Goal: Communication & Community: Answer question/provide support

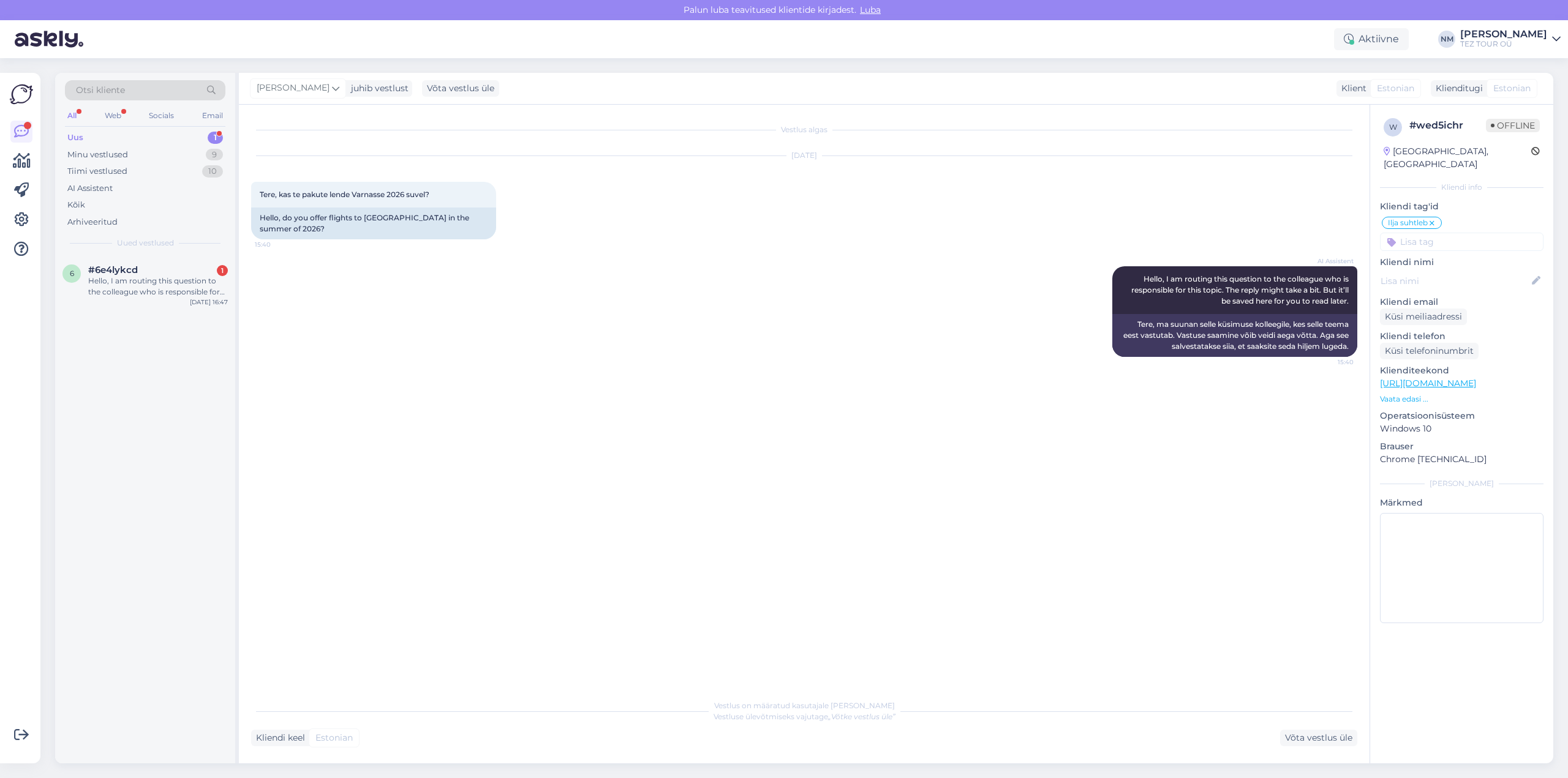
click at [216, 135] on div "1" at bounding box center [215, 138] width 15 height 12
click at [183, 290] on div "Hello, I am routing this question to the colleague who is responsible for this …" at bounding box center [158, 286] width 140 height 22
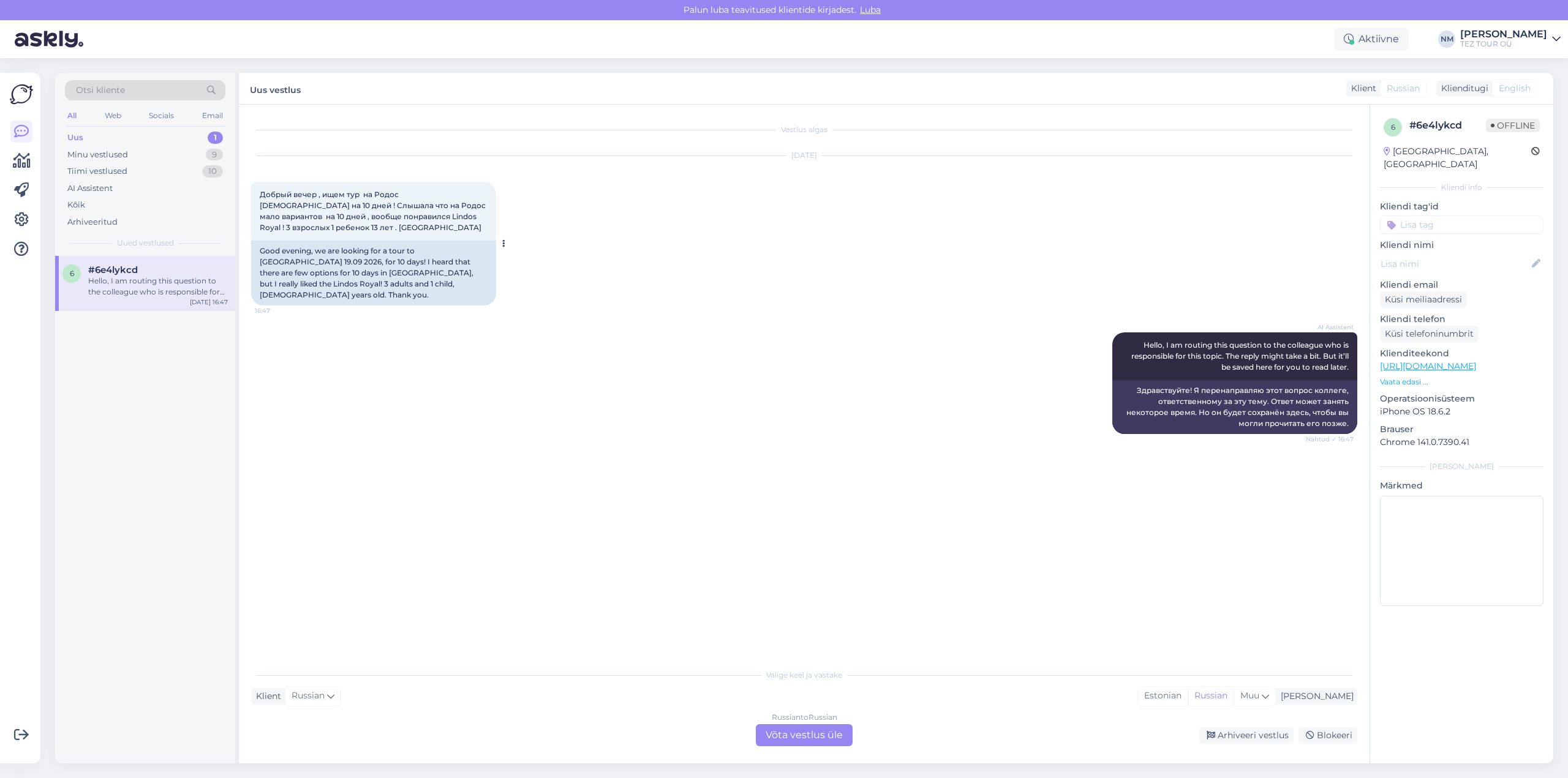
click at [341, 216] on span "Добрый вечер , ищем тур на Родос [DEMOGRAPHIC_DATA] на 10 дней ! Слышала что на…" at bounding box center [373, 211] width 228 height 42
drag, startPoint x: 341, startPoint y: 216, endPoint x: 358, endPoint y: 218, distance: 17.1
click at [358, 218] on span "Добрый вечер , ищем тур на Родос [DEMOGRAPHIC_DATA] на 10 дней ! Слышала что на…" at bounding box center [373, 211] width 228 height 42
click at [364, 226] on div "Добрый вечер , ищем тур на Родос [DEMOGRAPHIC_DATA] на 10 дней ! Слышала что на…" at bounding box center [374, 211] width 245 height 58
drag, startPoint x: 339, startPoint y: 216, endPoint x: 388, endPoint y: 219, distance: 49.1
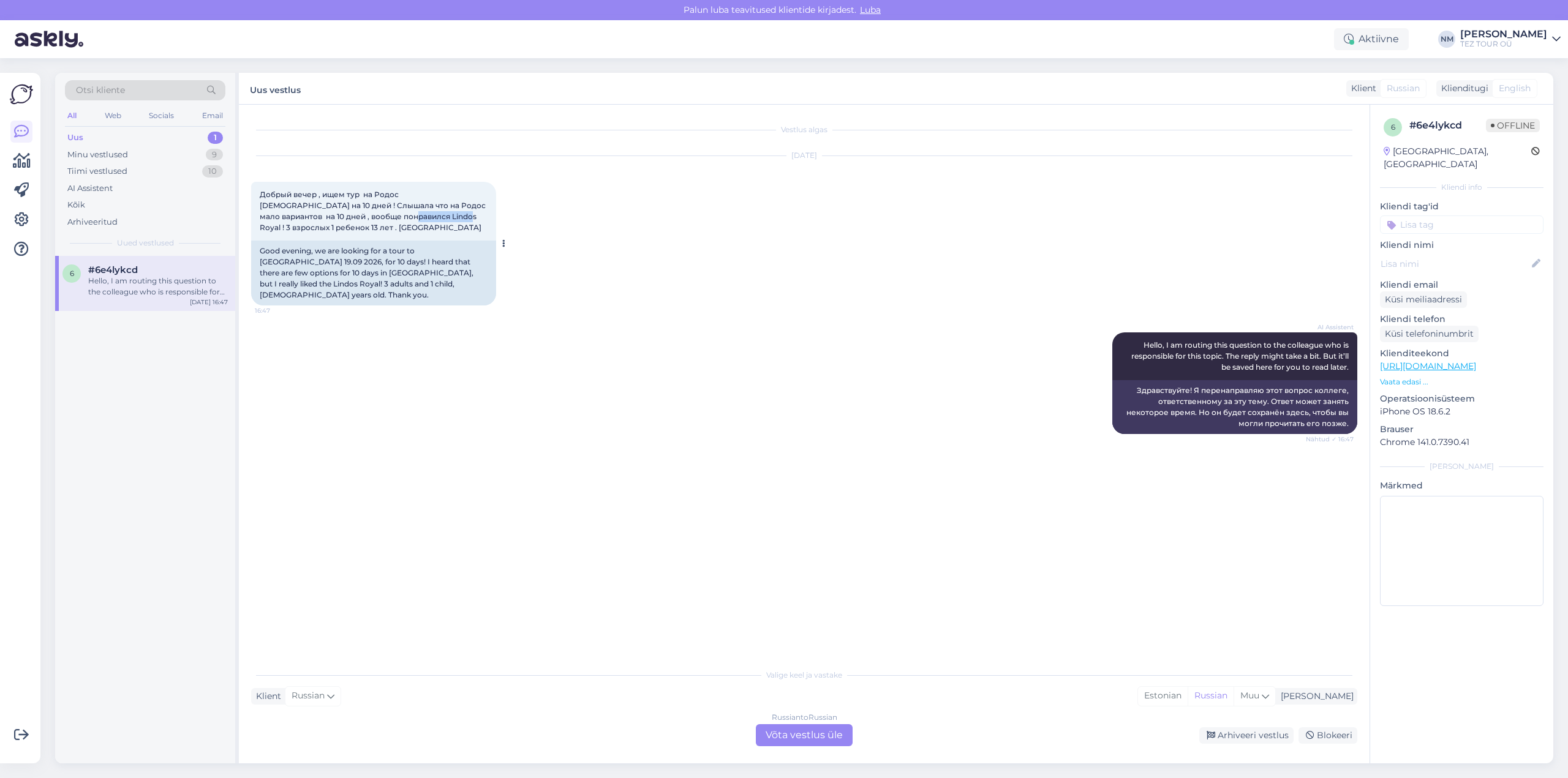
click at [388, 219] on span "Добрый вечер , ищем тур на Родос [DEMOGRAPHIC_DATA] на 10 дней ! Слышала что на…" at bounding box center [373, 211] width 228 height 42
copy span "Lindos Royal"
click at [398, 249] on div "Good evening, we are looking for a tour to [GEOGRAPHIC_DATA] 19.09 2026, for 10…" at bounding box center [374, 273] width 245 height 65
click at [826, 730] on div "Russian to Russian Võta vestlus üle" at bounding box center [804, 735] width 97 height 22
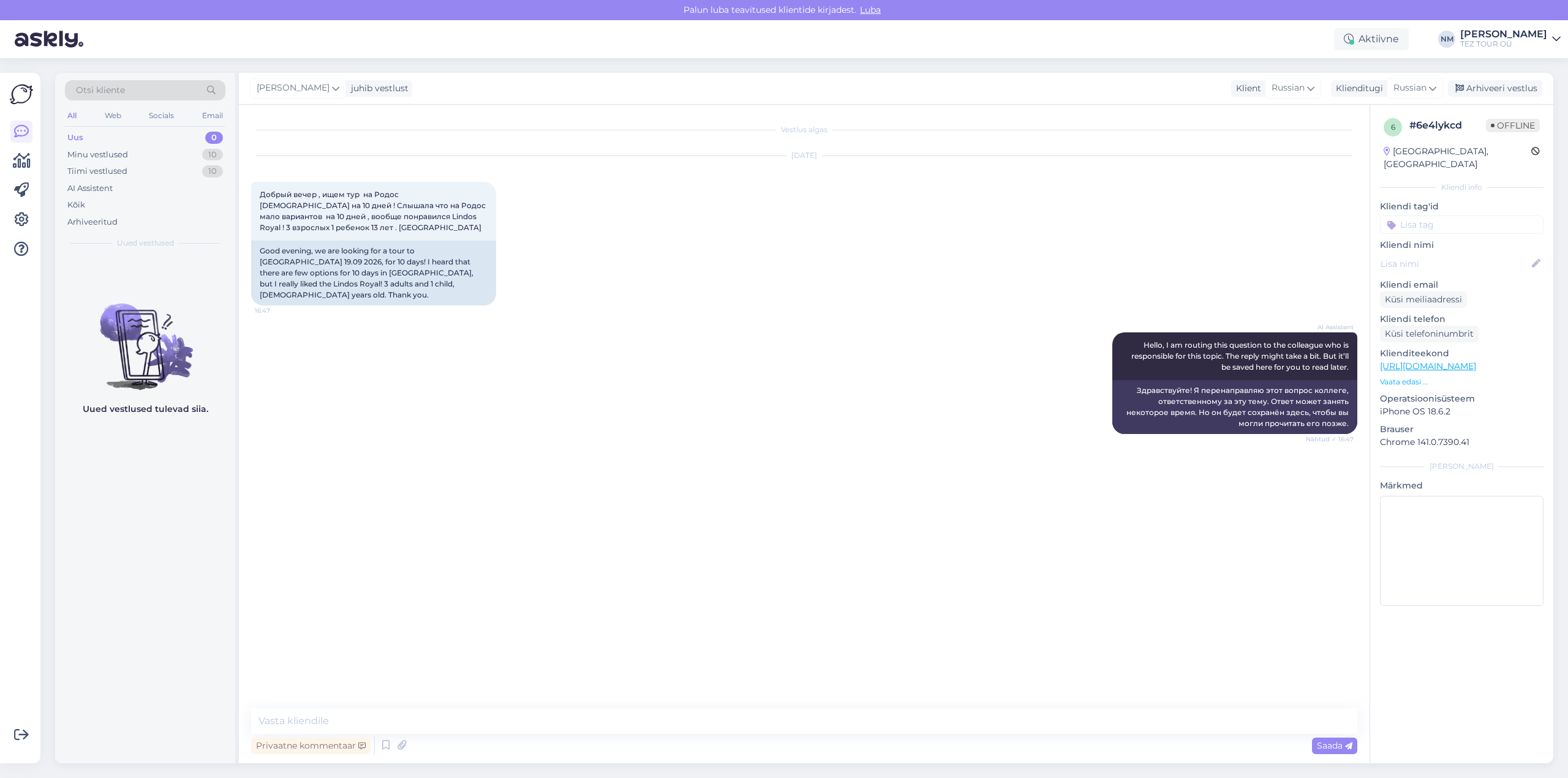
click at [1427, 216] on input at bounding box center [1461, 224] width 163 height 18
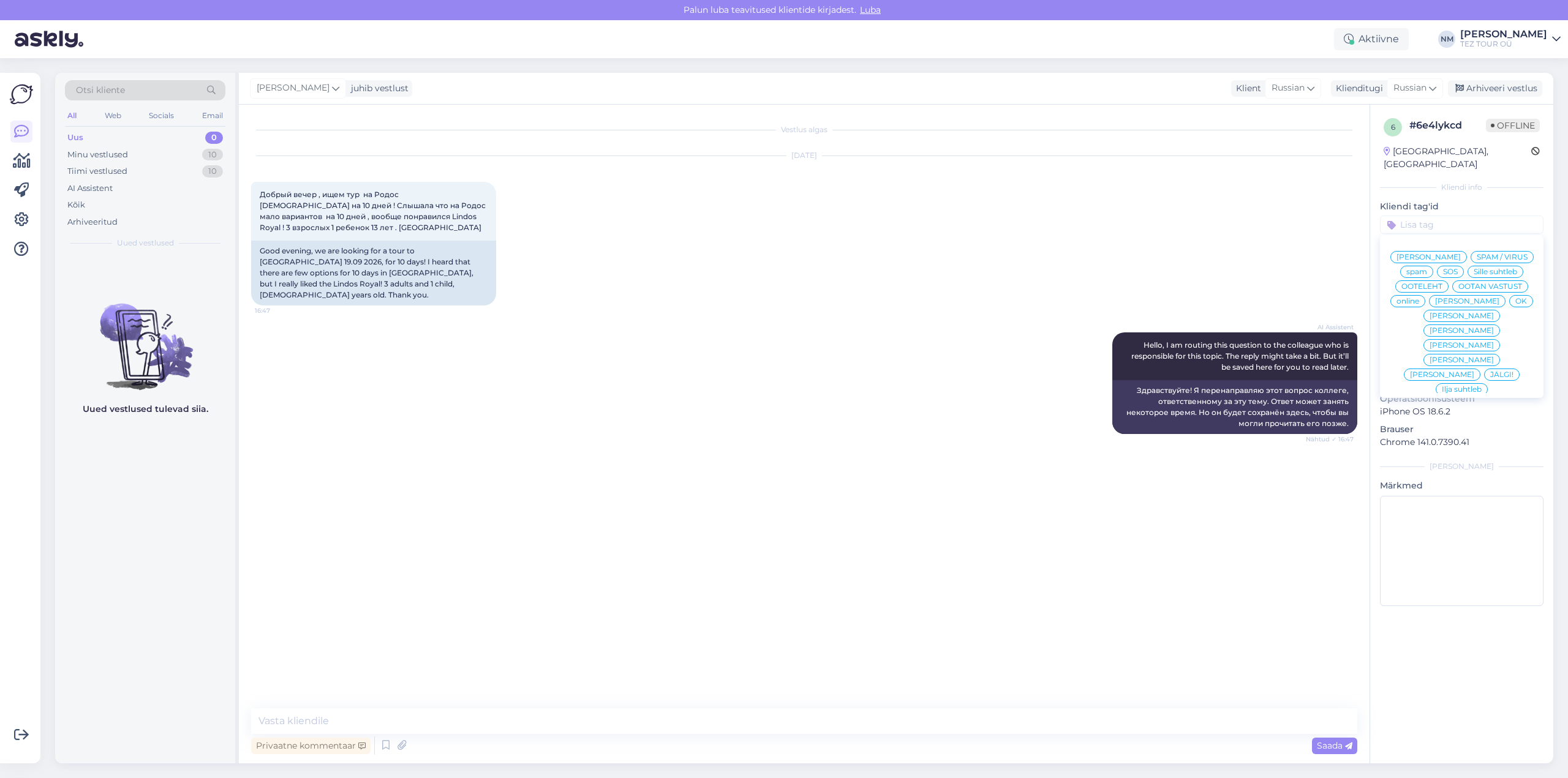
click at [1494, 327] on span "[PERSON_NAME]" at bounding box center [1462, 331] width 65 height 7
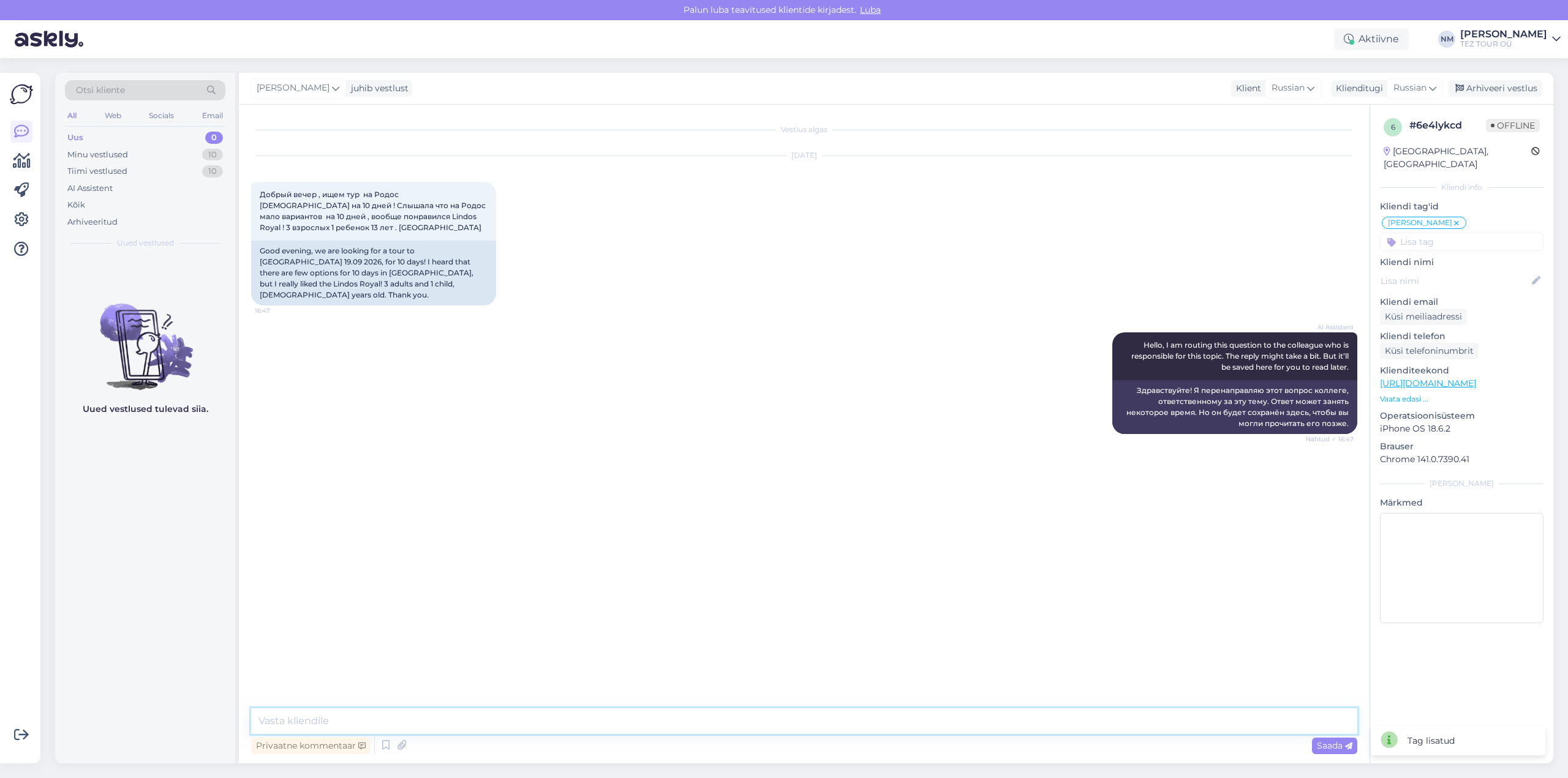
click at [308, 726] on textarea at bounding box center [804, 722] width 1106 height 26
type textarea "Добрый день! Благодарим Вас за интерес, проявленный к нашим предложениям."
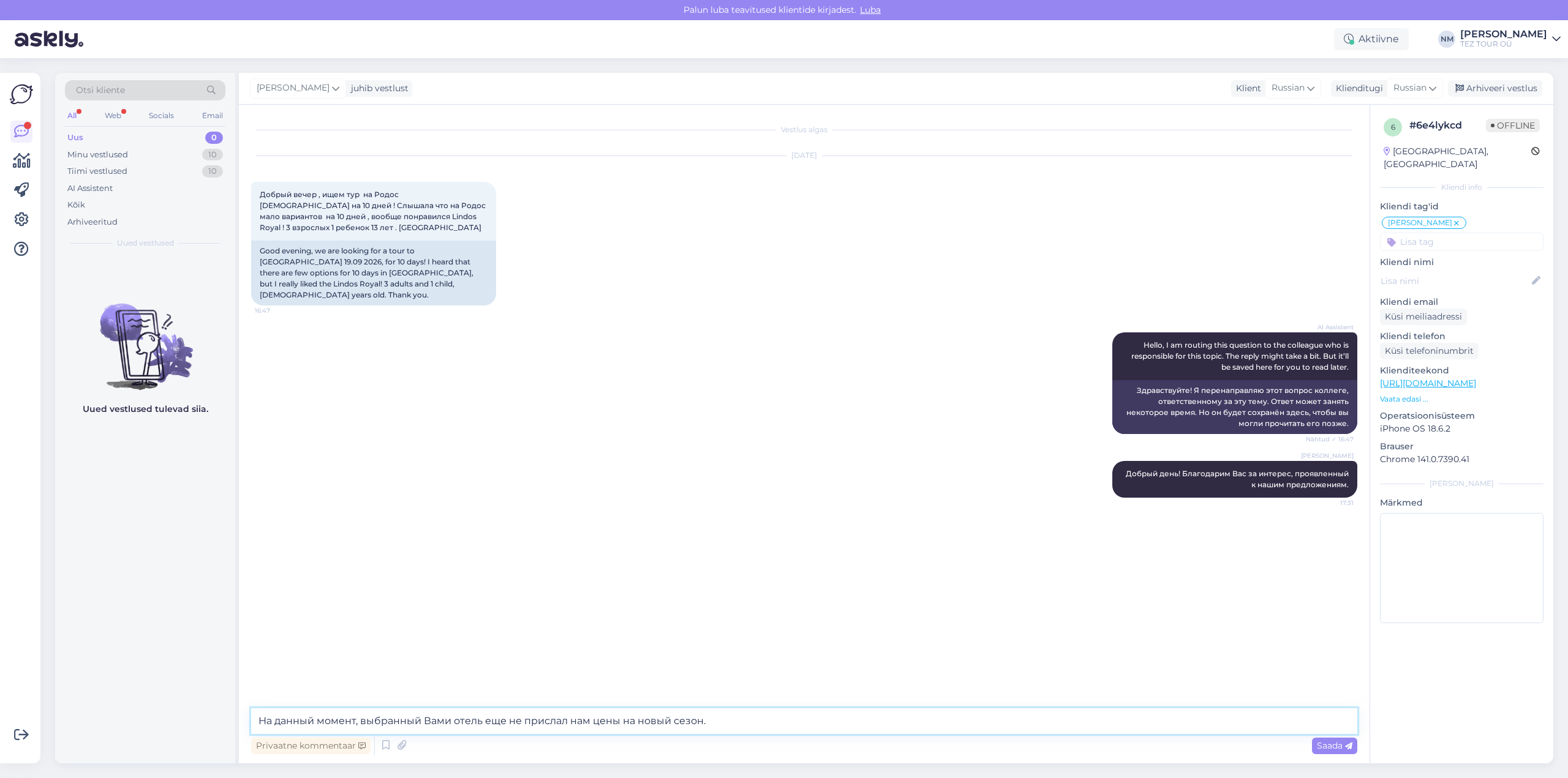
click at [261, 721] on textarea "На данный момент, выбранный Вами отель еще не прислал нам цены на новый сезон." at bounding box center [804, 722] width 1106 height 26
type textarea "К сожалению, на данный момент, выбранный Вами отель еще не прислал нам цены на …"
click at [803, 721] on textarea "К сожалению, на данный момент, выбранный Вами отель еще не прислал нам цены на …" at bounding box center [804, 722] width 1106 height 26
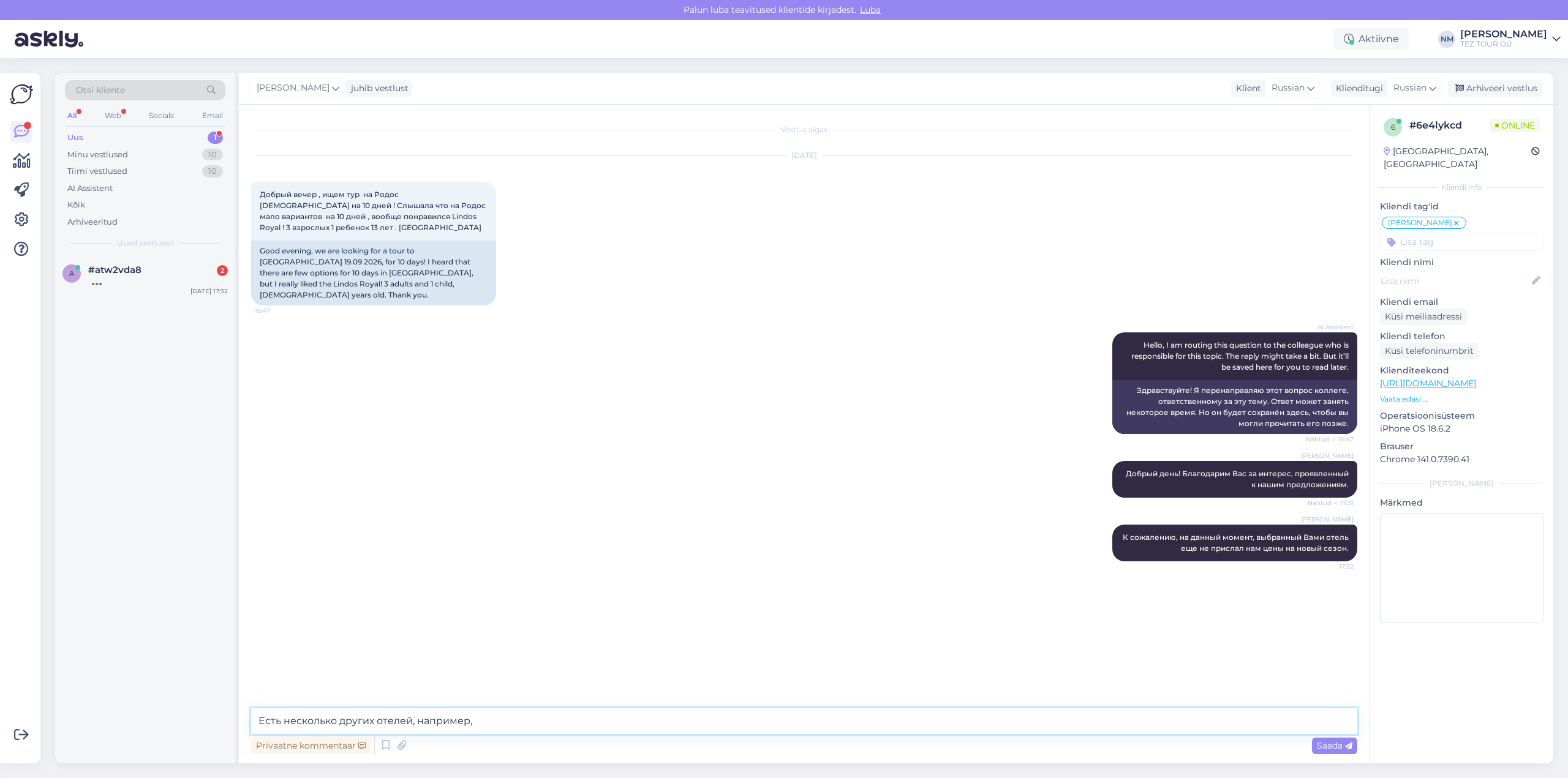
paste textarea "[GEOGRAPHIC_DATA] & SPA 4+*"
paste textarea "[GEOGRAPHIC_DATA] 5*"
paste textarea "AMADA COLOSSOS RESORT 5*"
paste textarea "GRECOTEL LUXME DAMA DAMA 4+*"
type textarea "Есть несколько других отелей, например, [GEOGRAPHIC_DATA] & SPA 4+*, [GEOGRAPHI…"
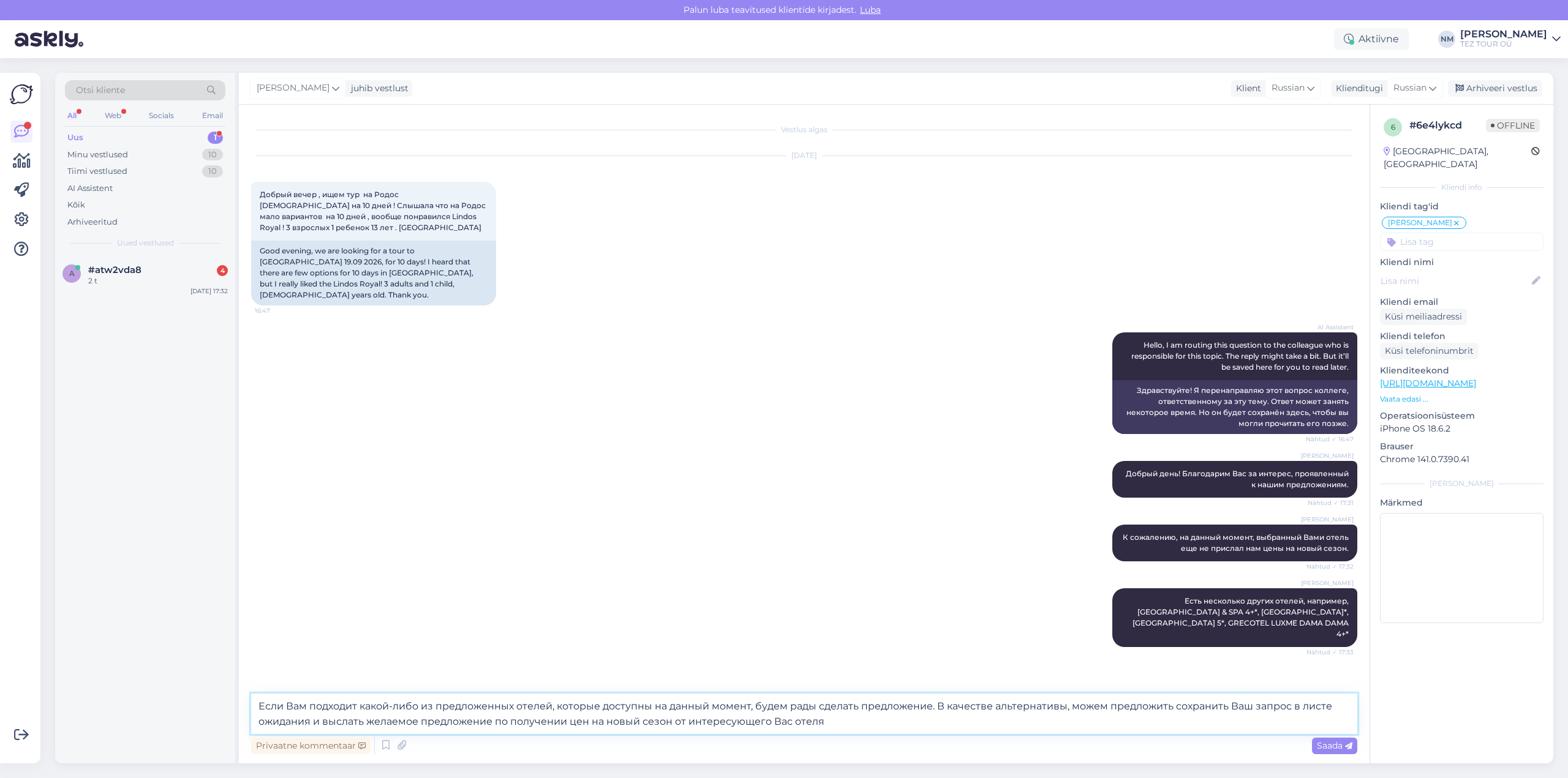
type textarea "Если Вам подходит какой-либо из предложенных отелей, которые доступны на данный…"
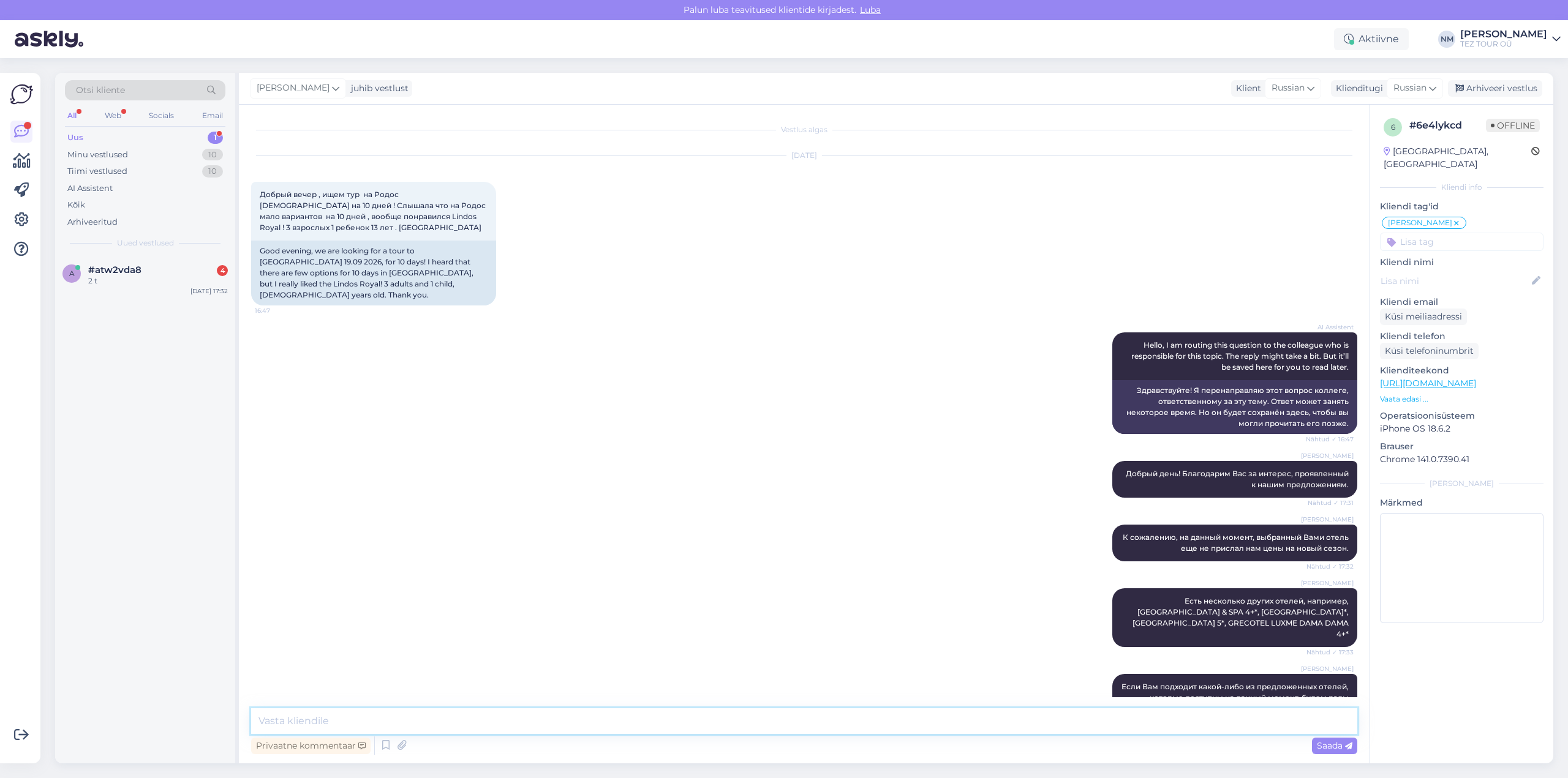
scroll to position [60, 0]
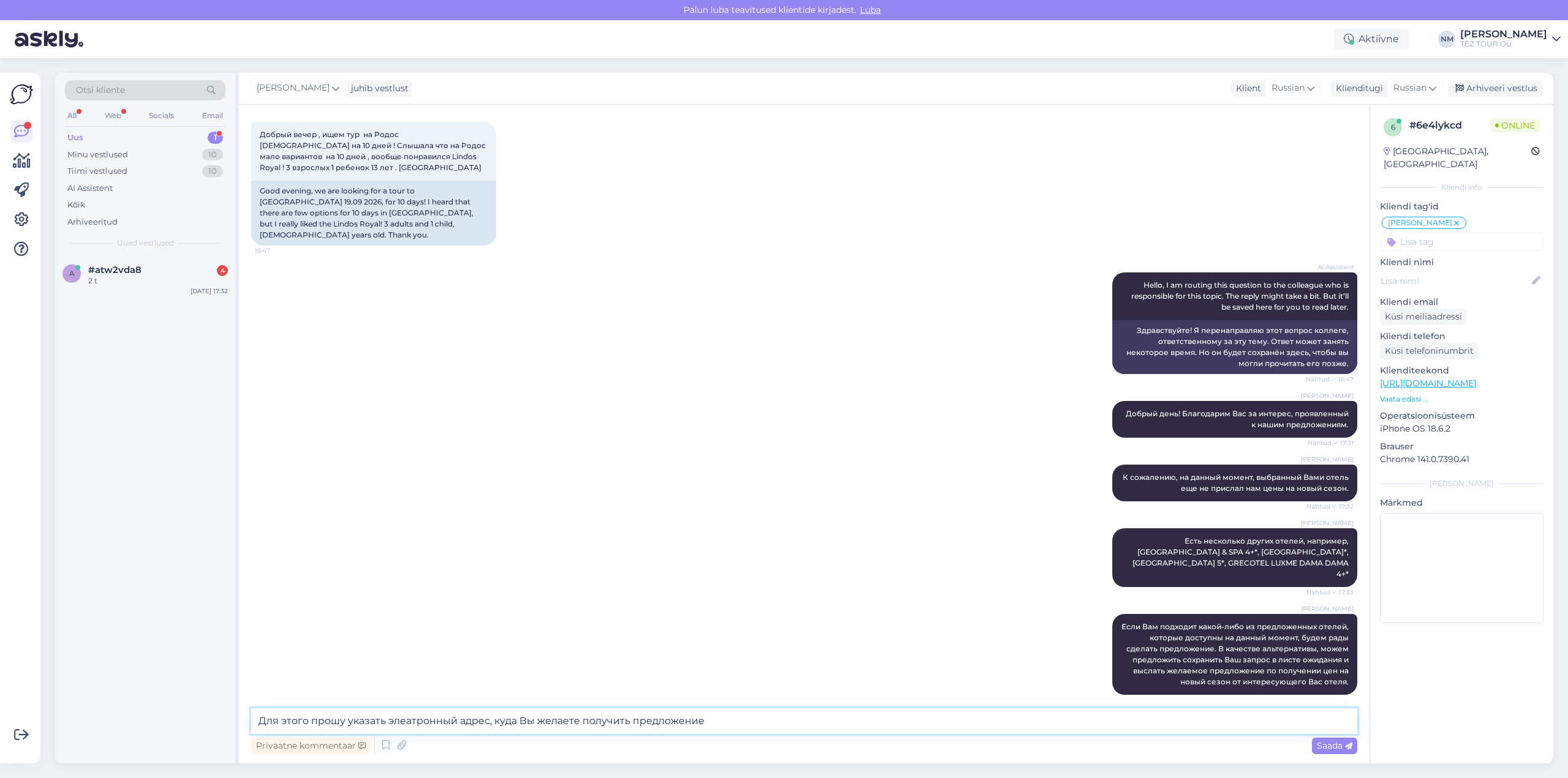
type textarea "Для этого прошу указать элеатронный адрес, куда Вы желаете получить предложение."
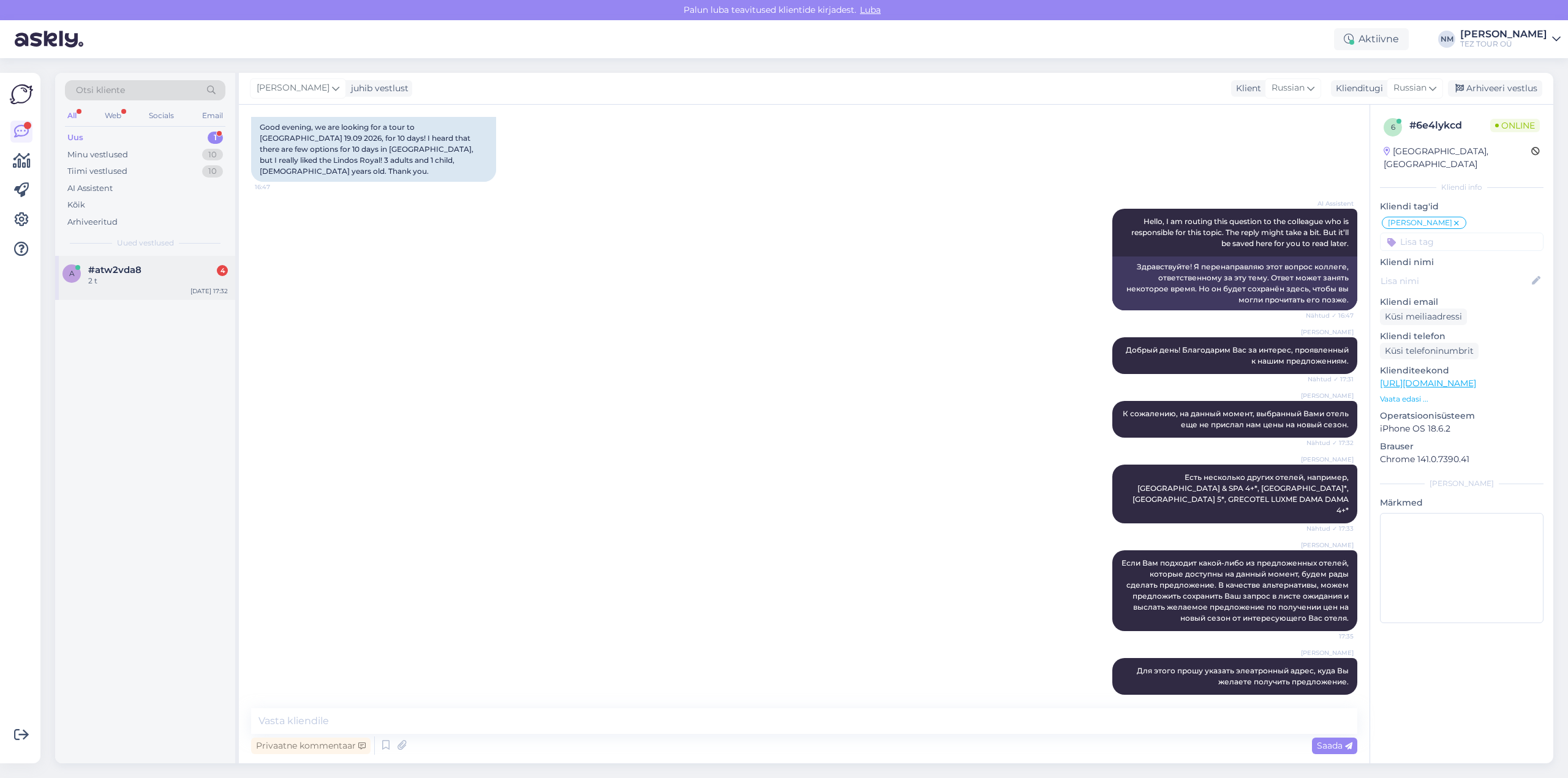
click at [165, 276] on div "2 t" at bounding box center [158, 281] width 140 height 11
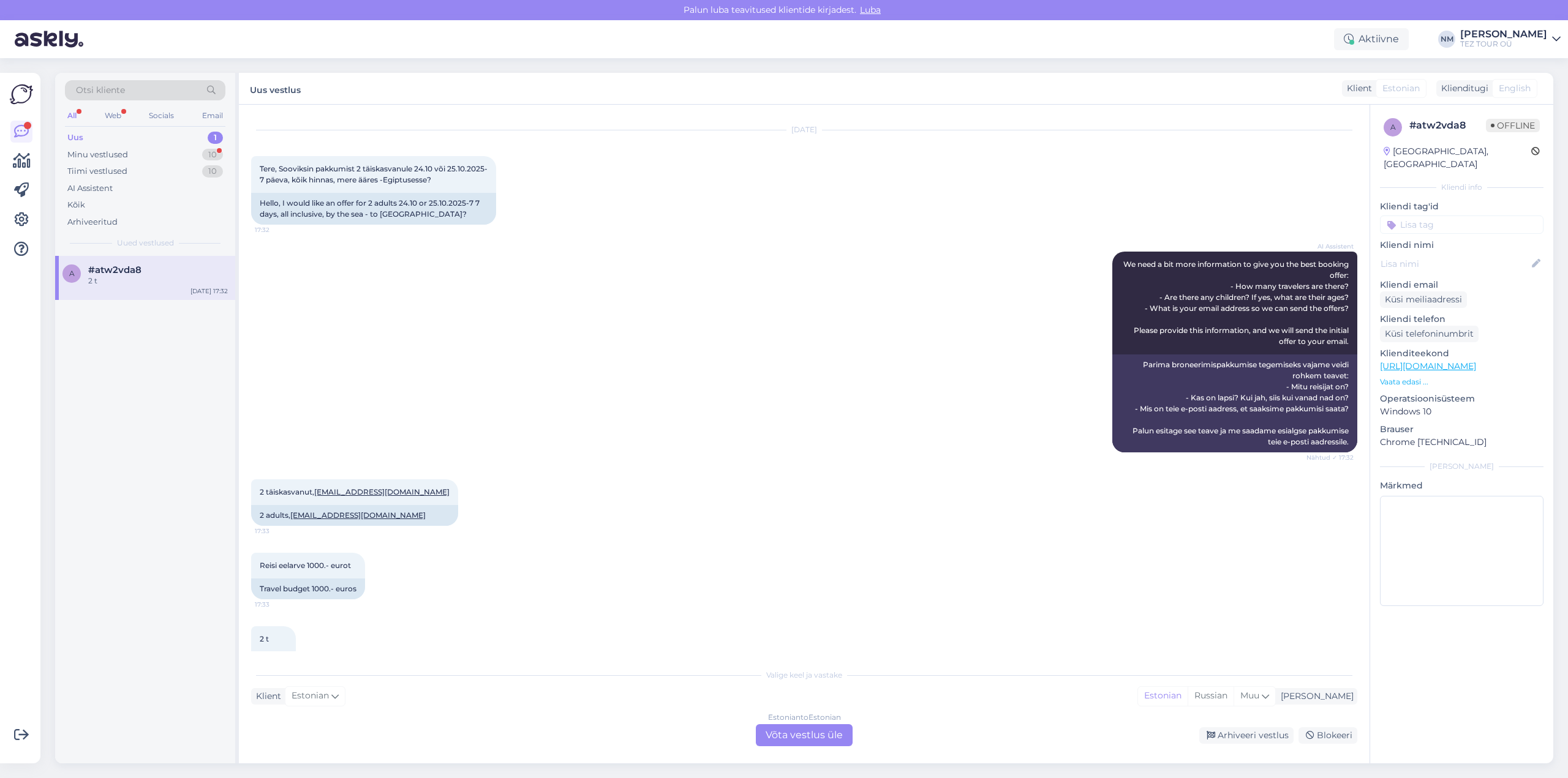
click at [821, 736] on div "Estonian to Estonian Võta vestlus üle" at bounding box center [804, 735] width 97 height 22
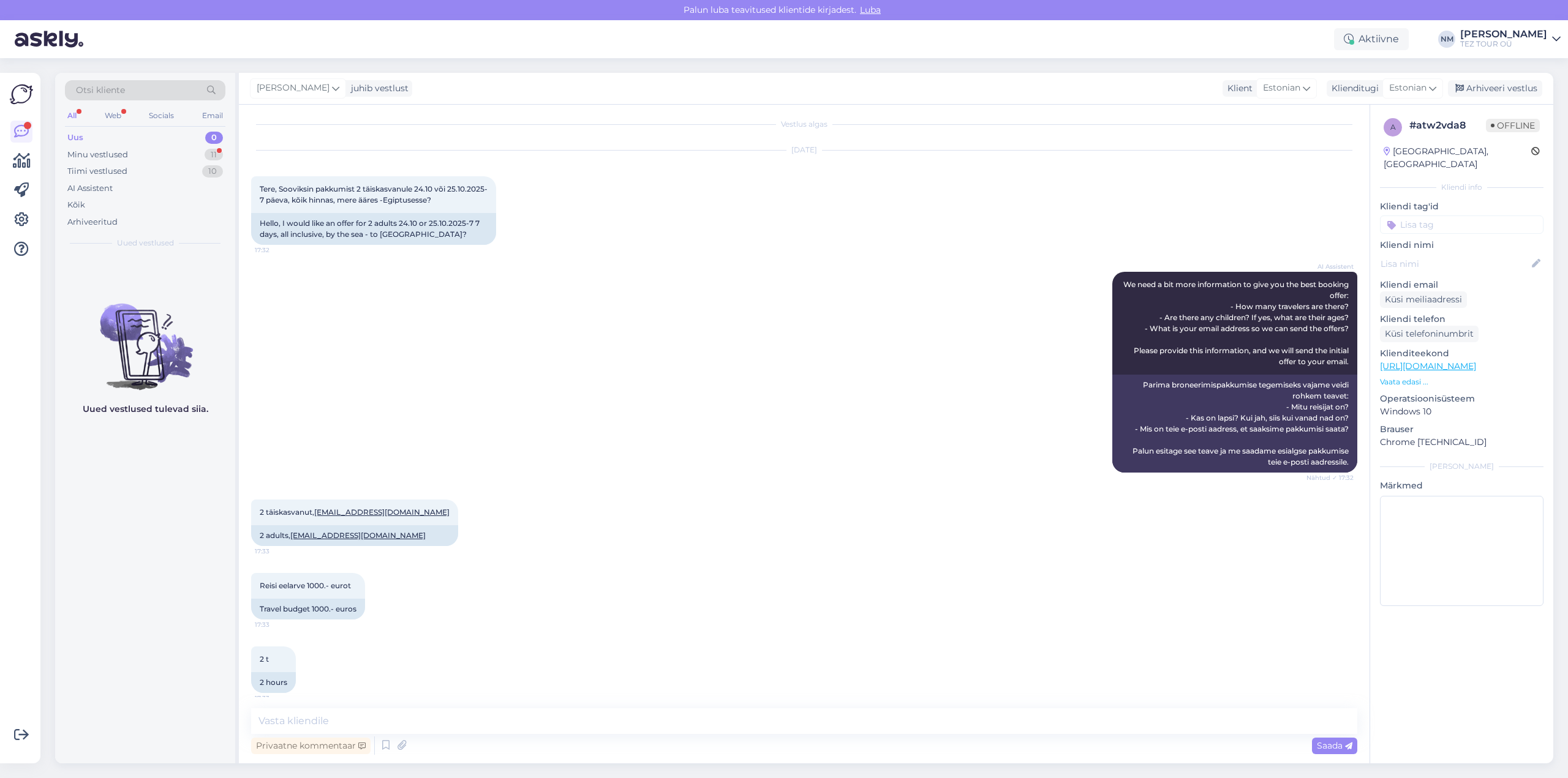
scroll to position [0, 0]
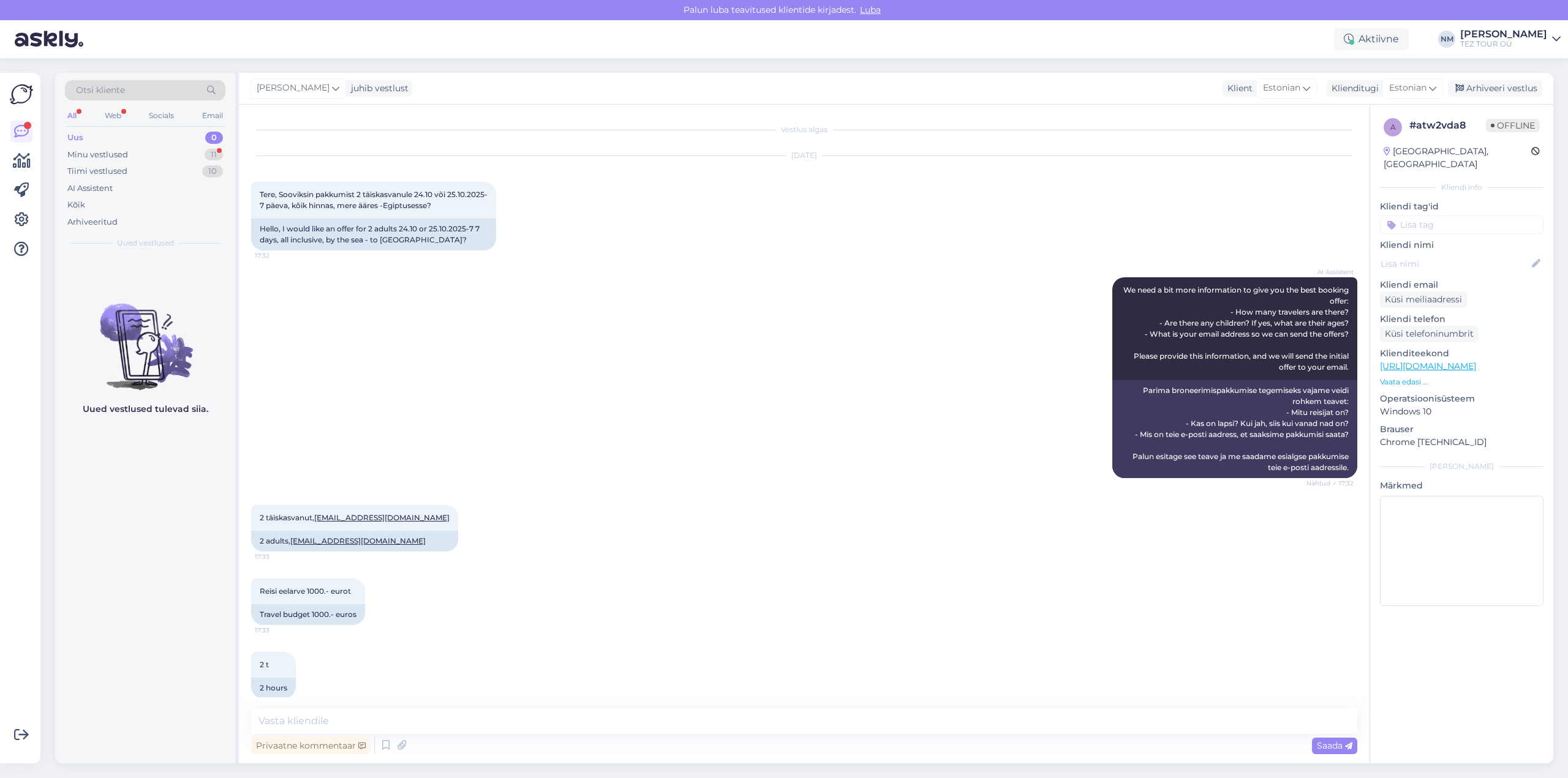
click at [1452, 216] on input at bounding box center [1461, 224] width 163 height 18
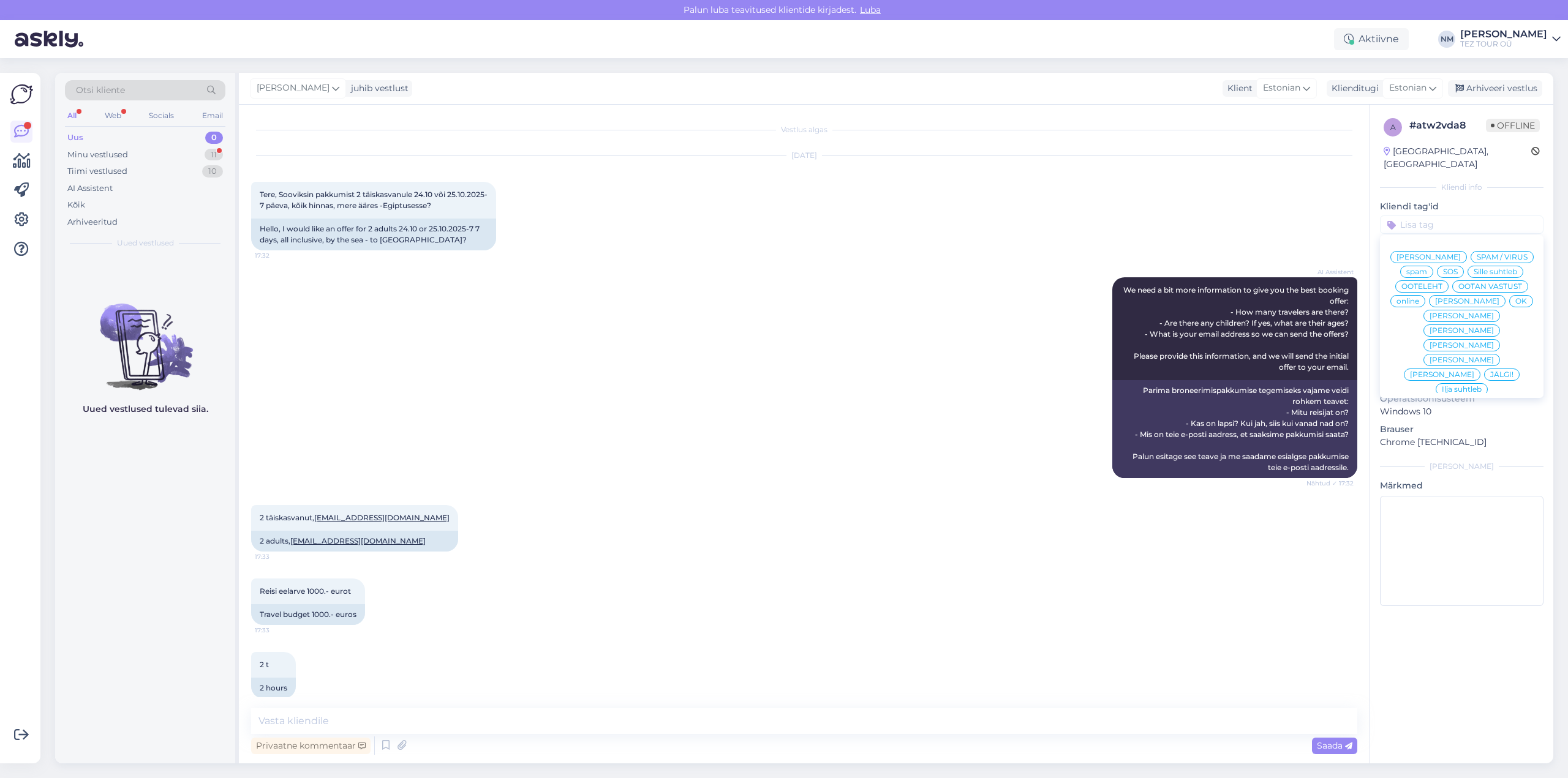
click at [1467, 386] on span "Ilja suhtleb" at bounding box center [1462, 389] width 40 height 7
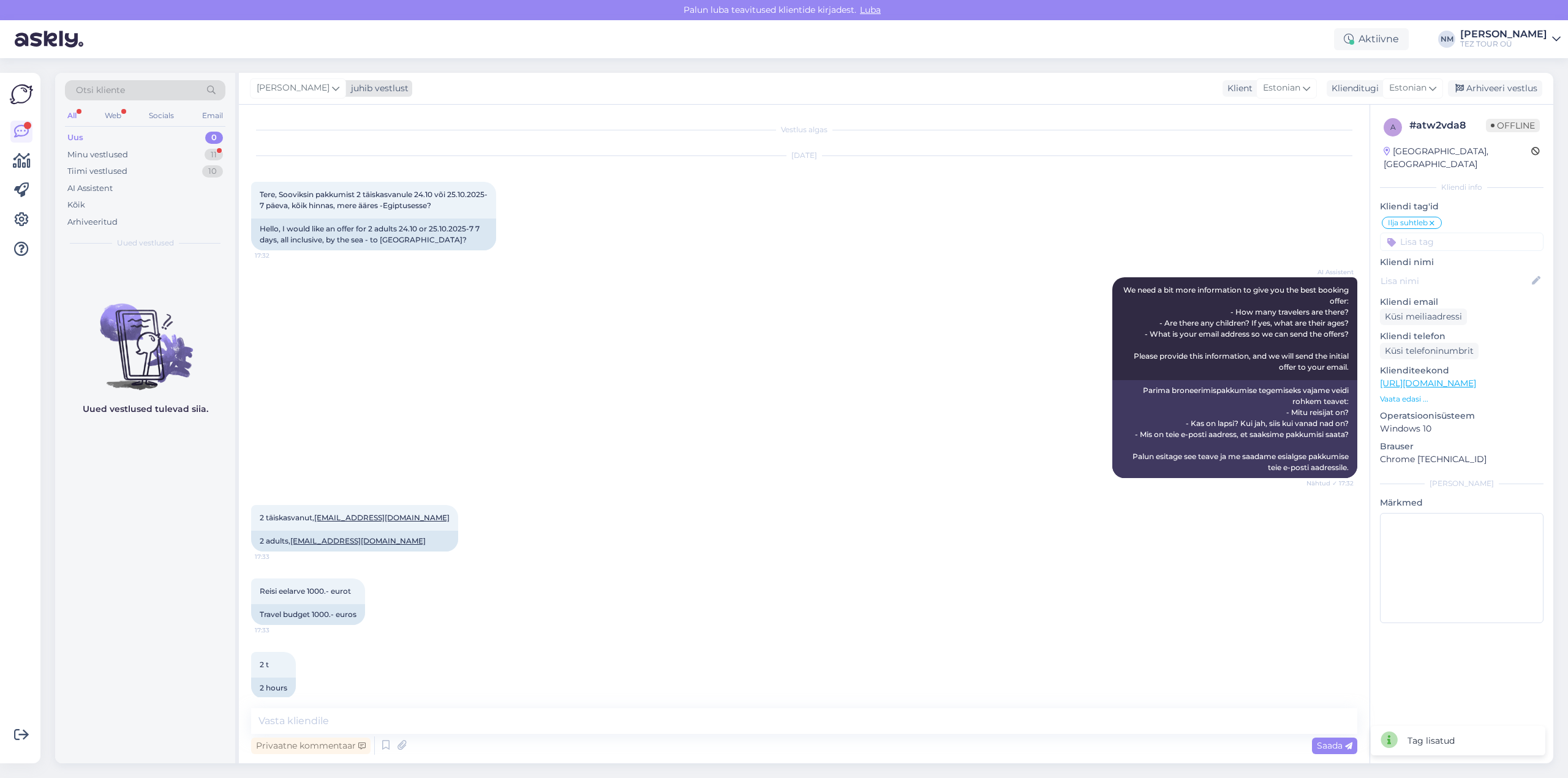
click at [331, 83] on div "[PERSON_NAME]" at bounding box center [298, 88] width 96 height 19
click at [345, 234] on div "[PERSON_NAME]" at bounding box center [331, 234] width 106 height 15
